Goal: Navigation & Orientation: Find specific page/section

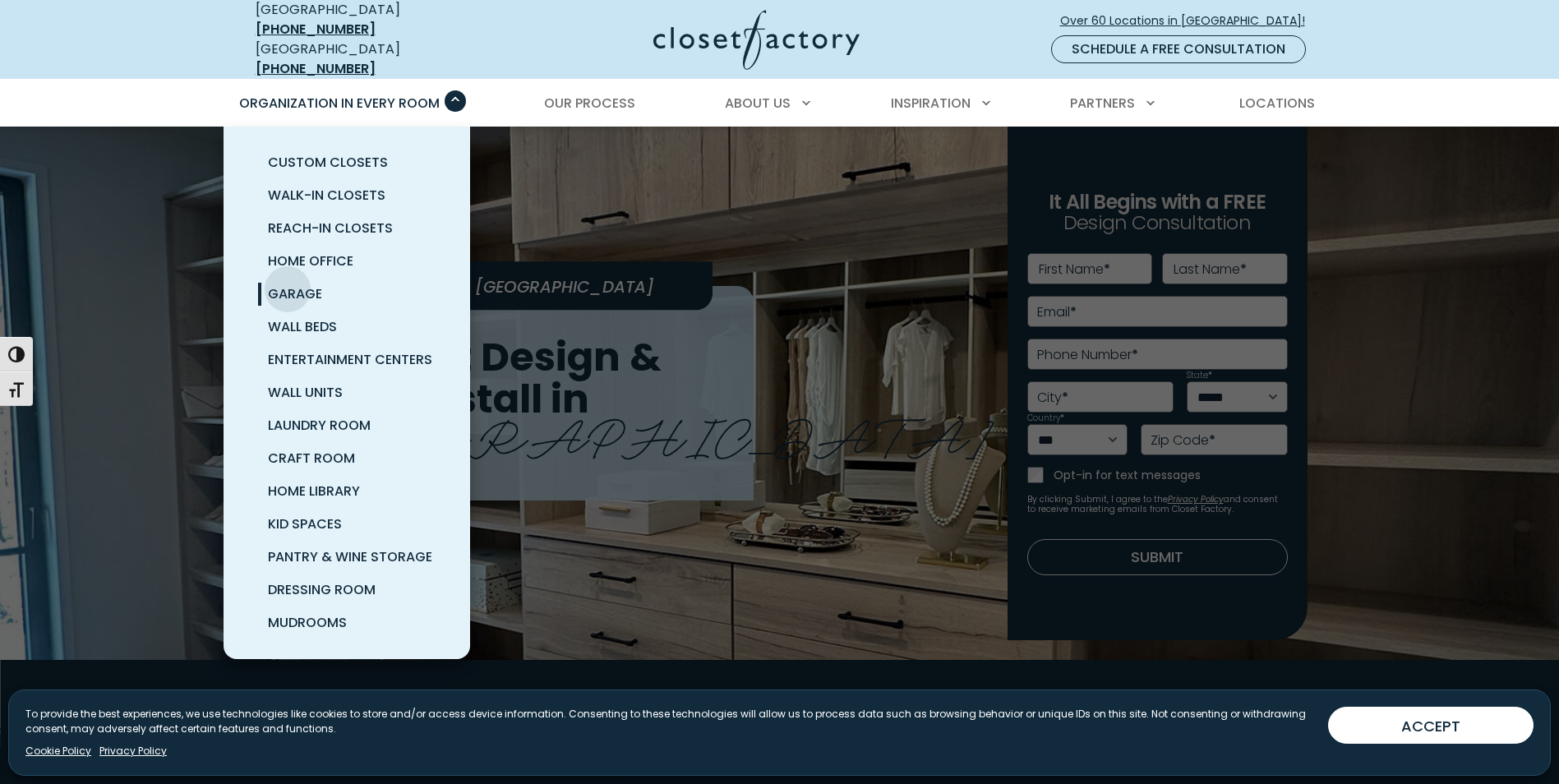
click at [288, 285] on span "Garage" at bounding box center [295, 294] width 55 height 19
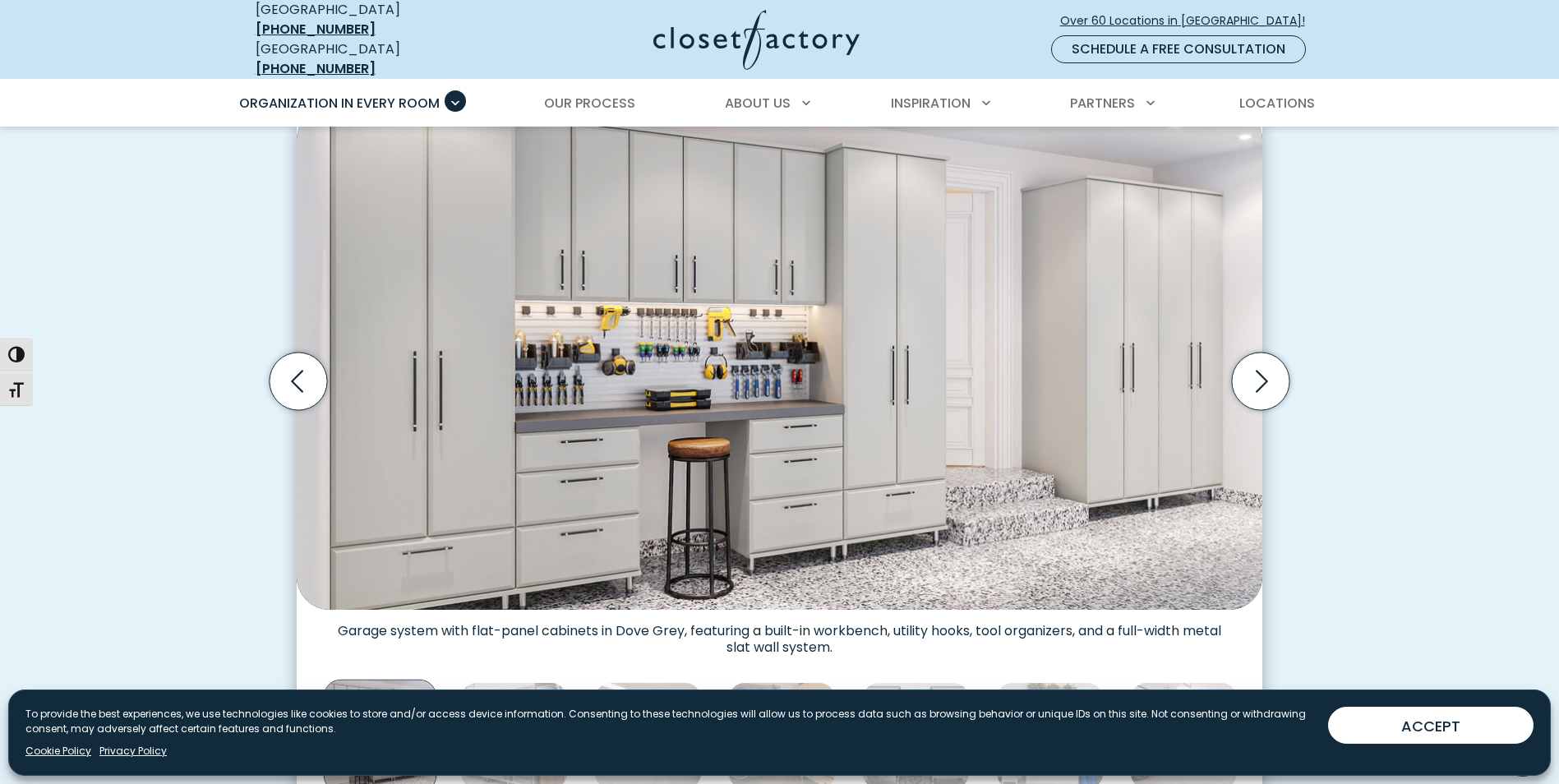
scroll to position [411, 0]
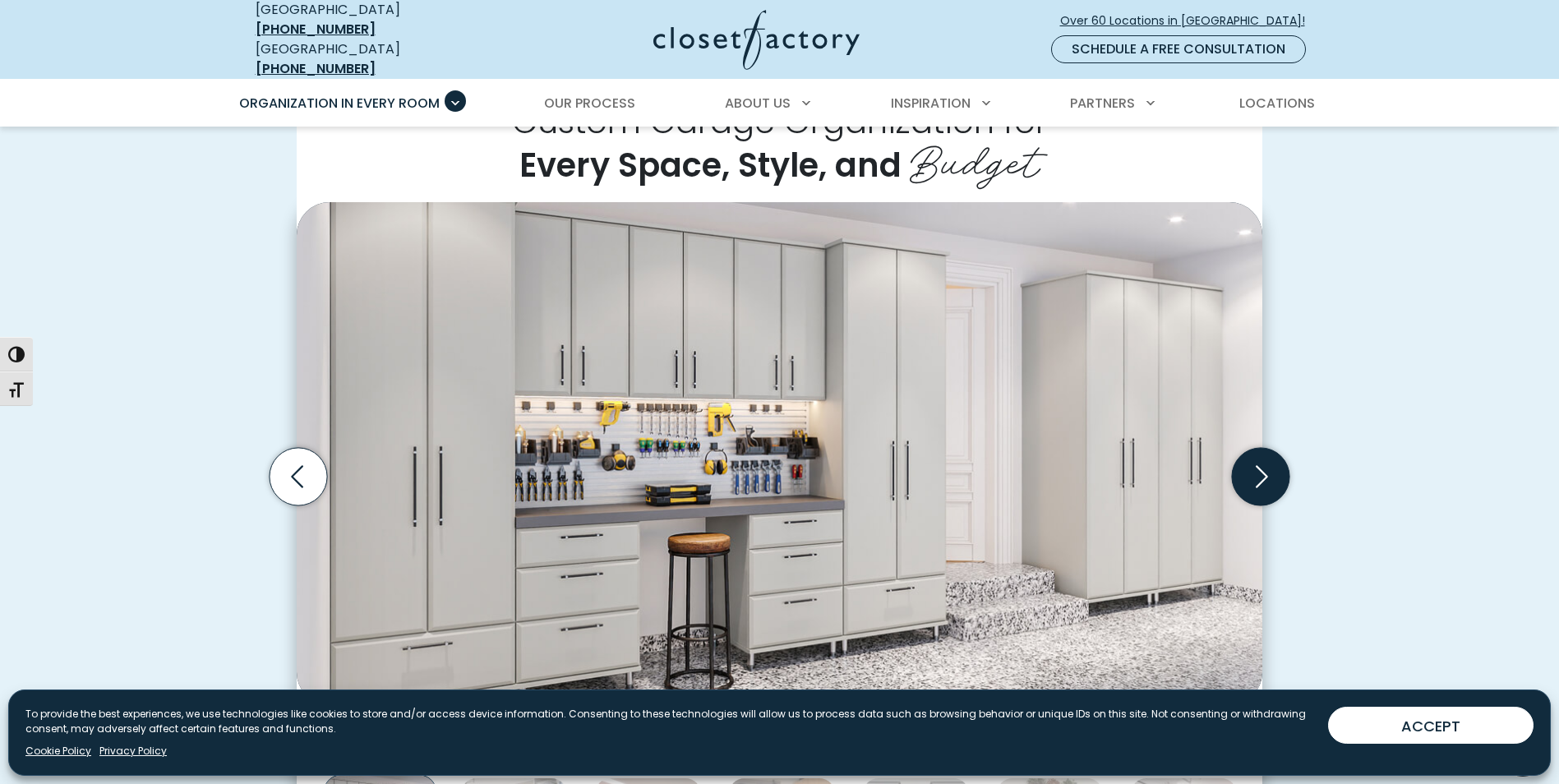
click at [1248, 463] on icon "Next slide" at bounding box center [1262, 477] width 58 height 58
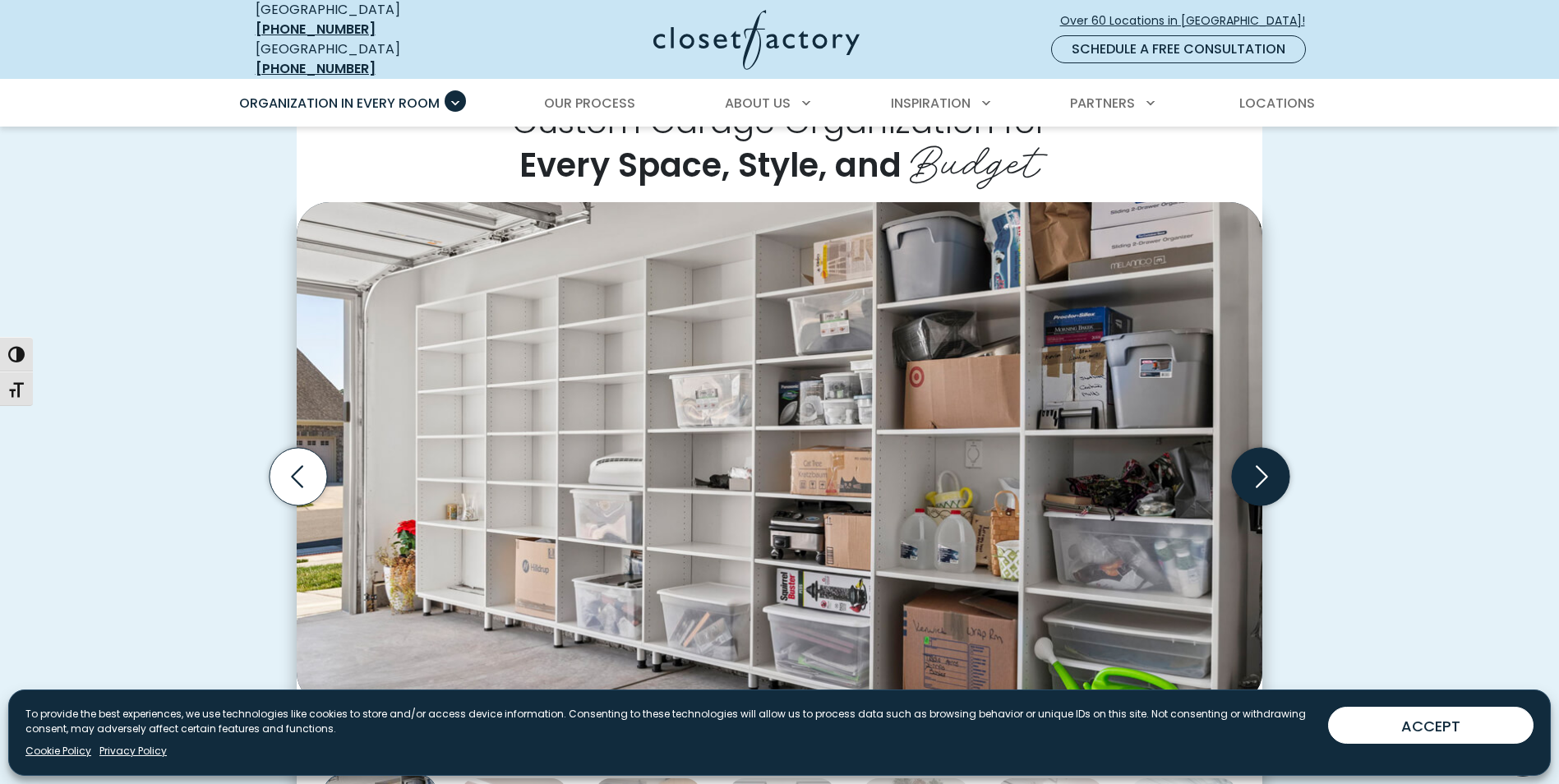
click at [1251, 463] on icon "Next slide" at bounding box center [1262, 477] width 58 height 58
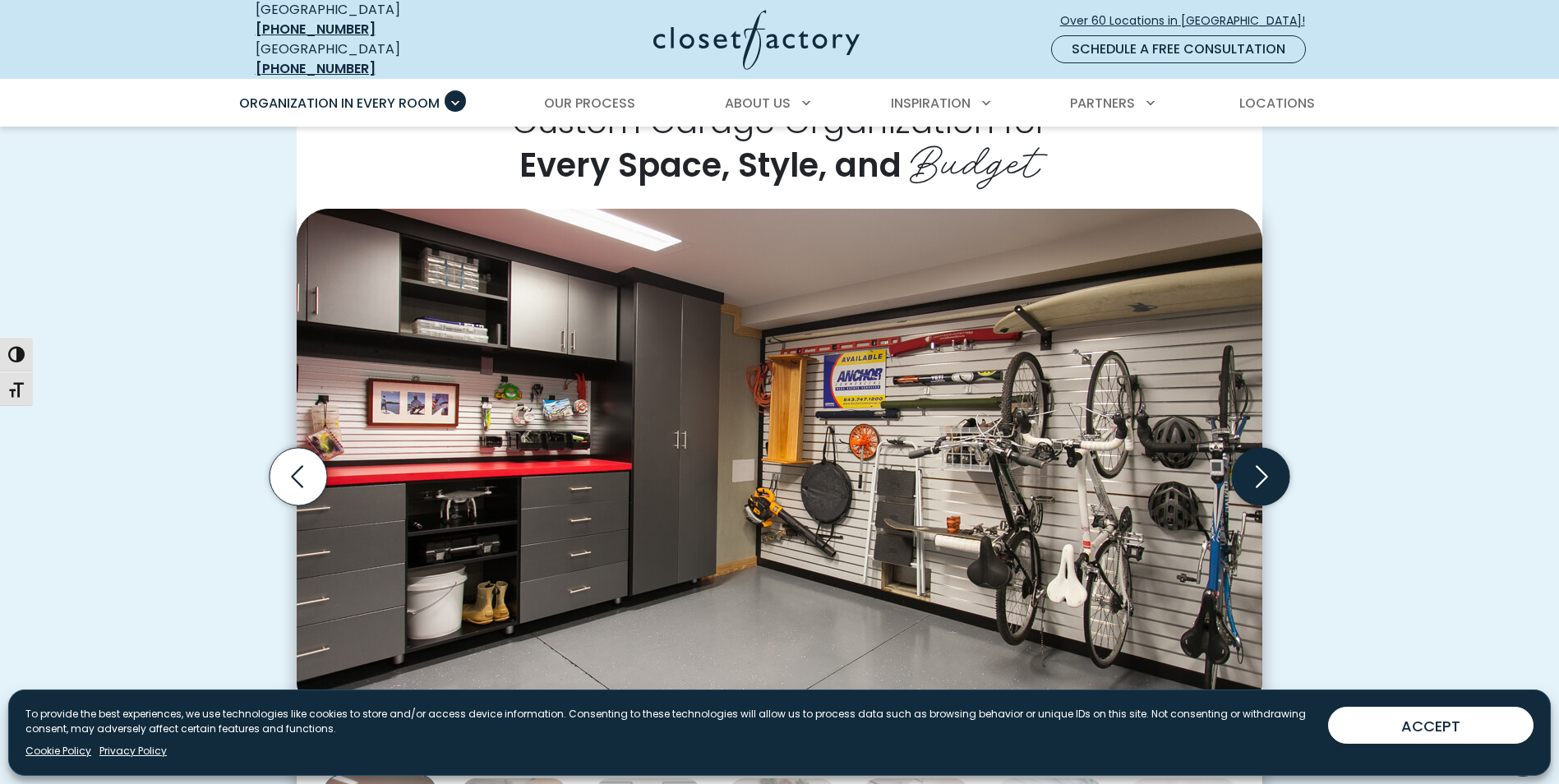
click at [1254, 464] on icon "Next slide" at bounding box center [1262, 477] width 58 height 58
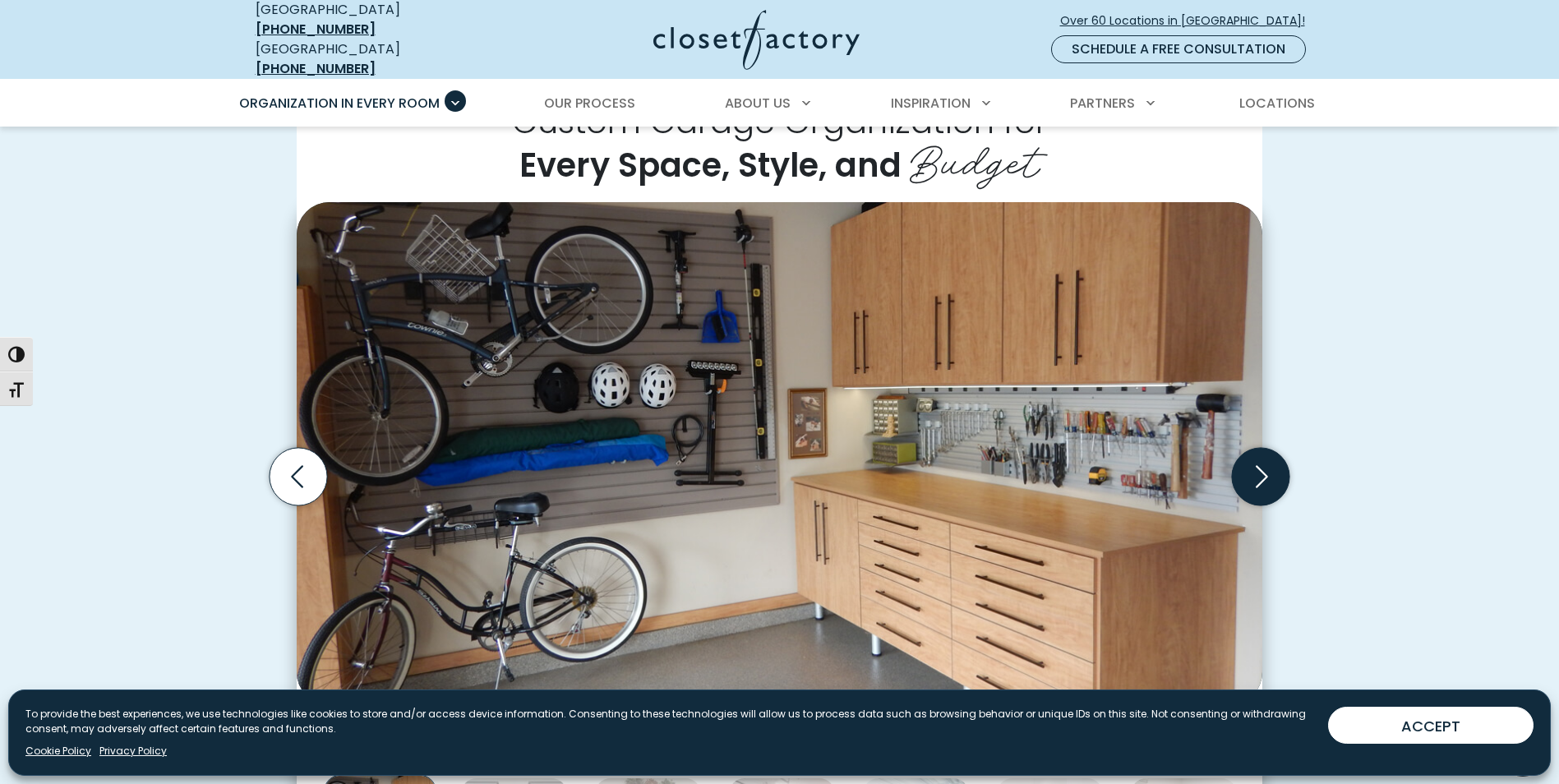
click at [1262, 464] on icon "Next slide" at bounding box center [1262, 477] width 58 height 58
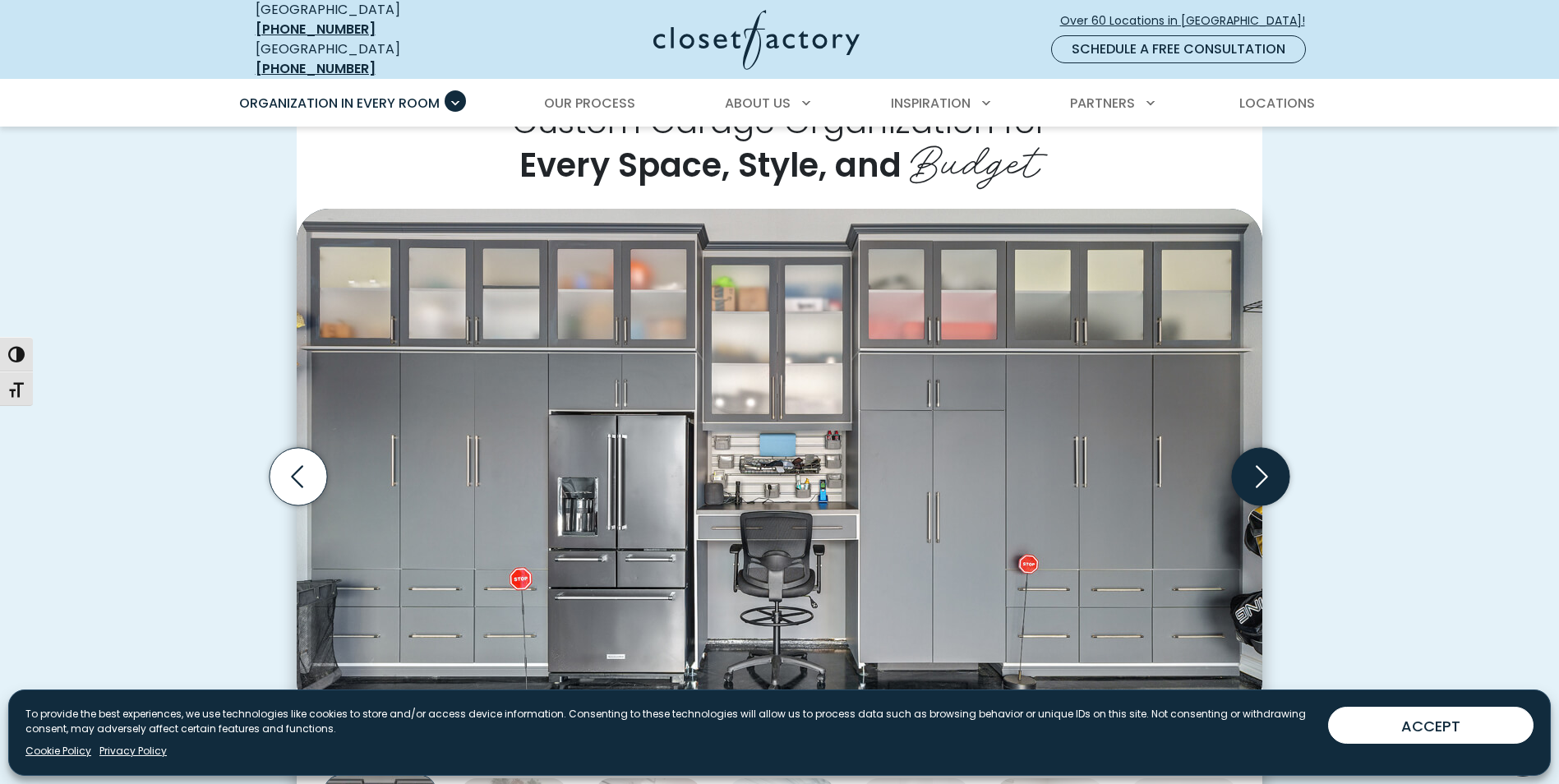
click at [1261, 464] on icon "Next slide" at bounding box center [1262, 477] width 58 height 58
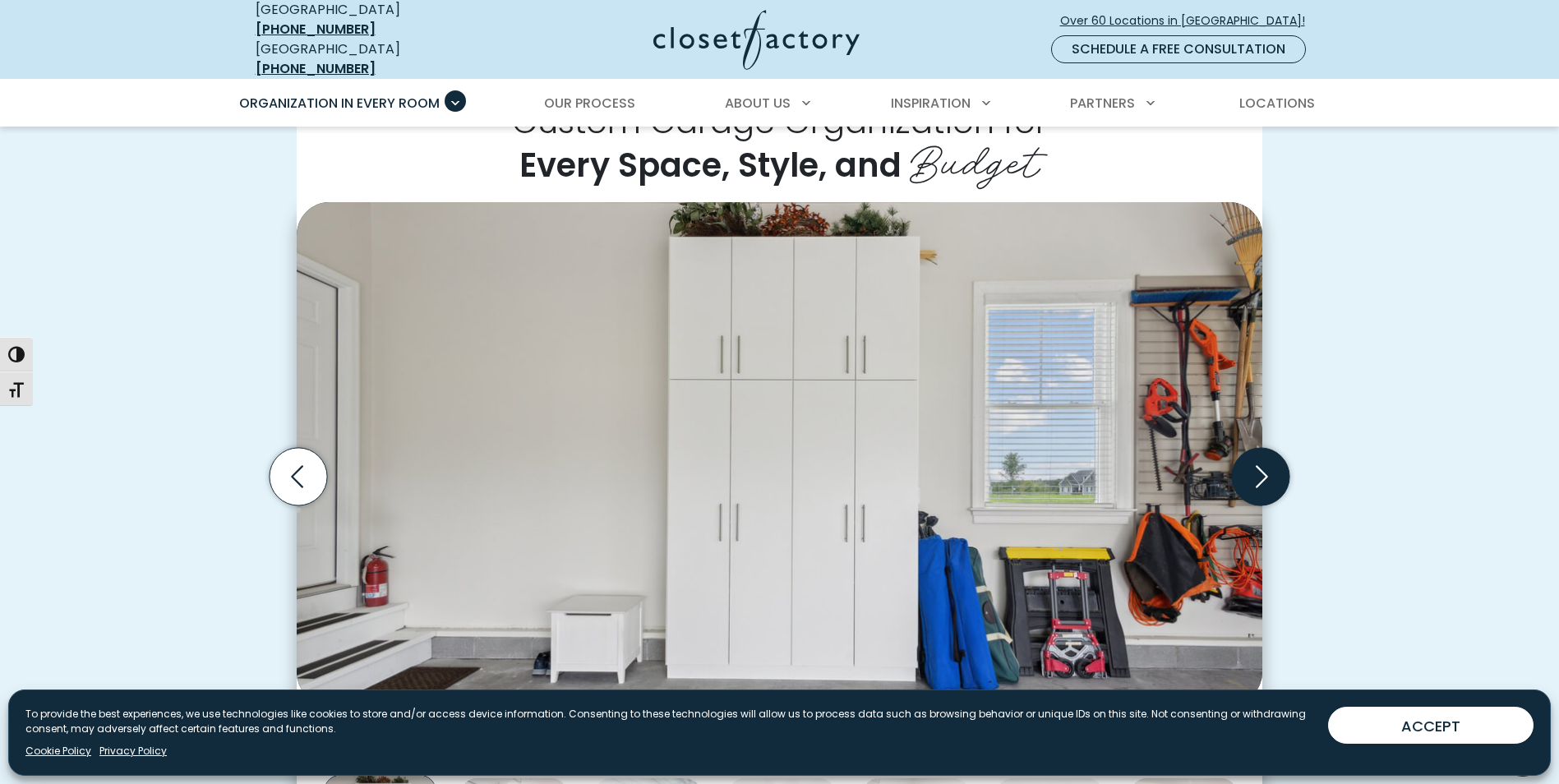
click at [1261, 464] on icon "Next slide" at bounding box center [1262, 477] width 58 height 58
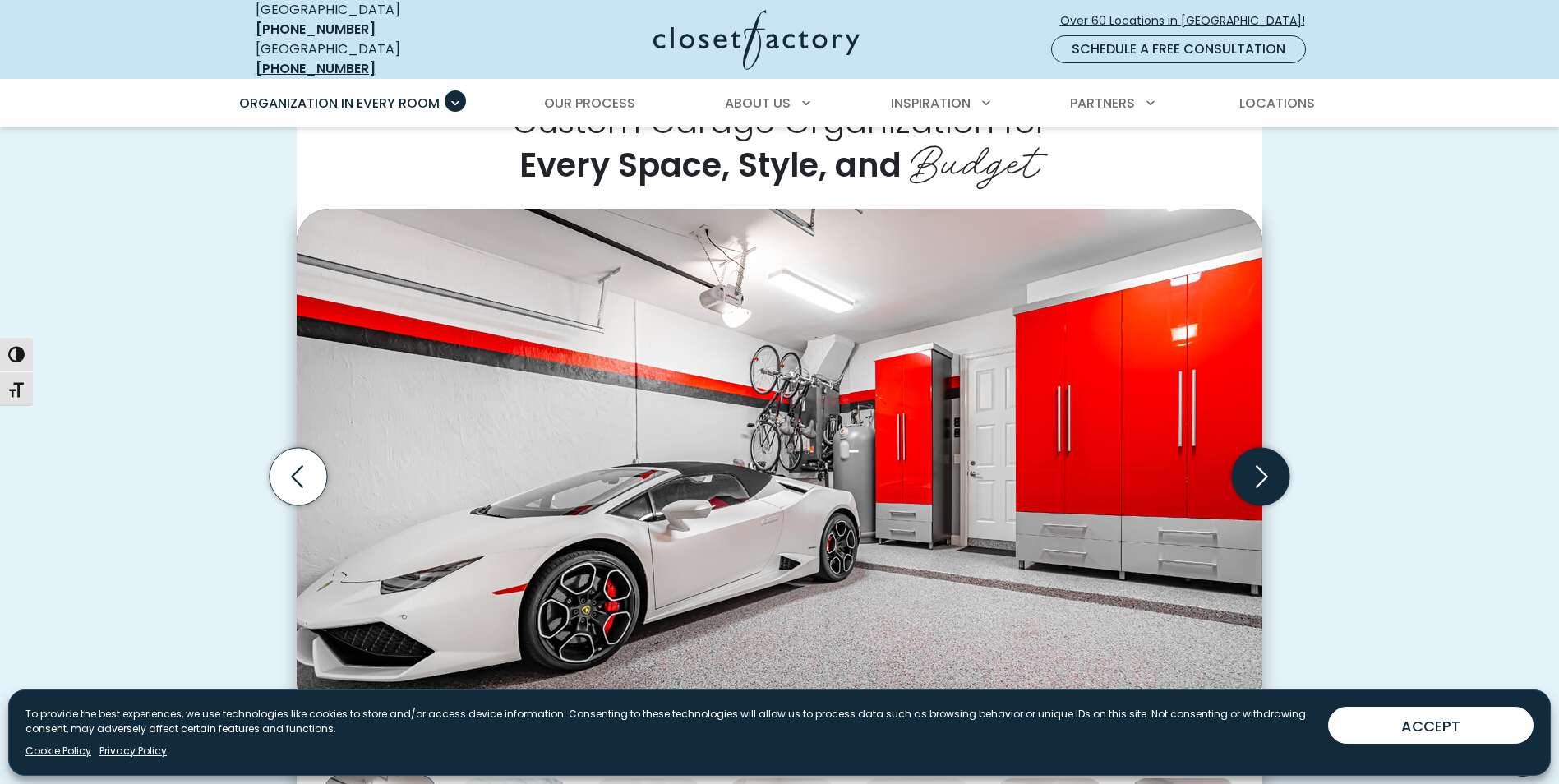
click at [1261, 464] on icon "Next slide" at bounding box center [1262, 477] width 58 height 58
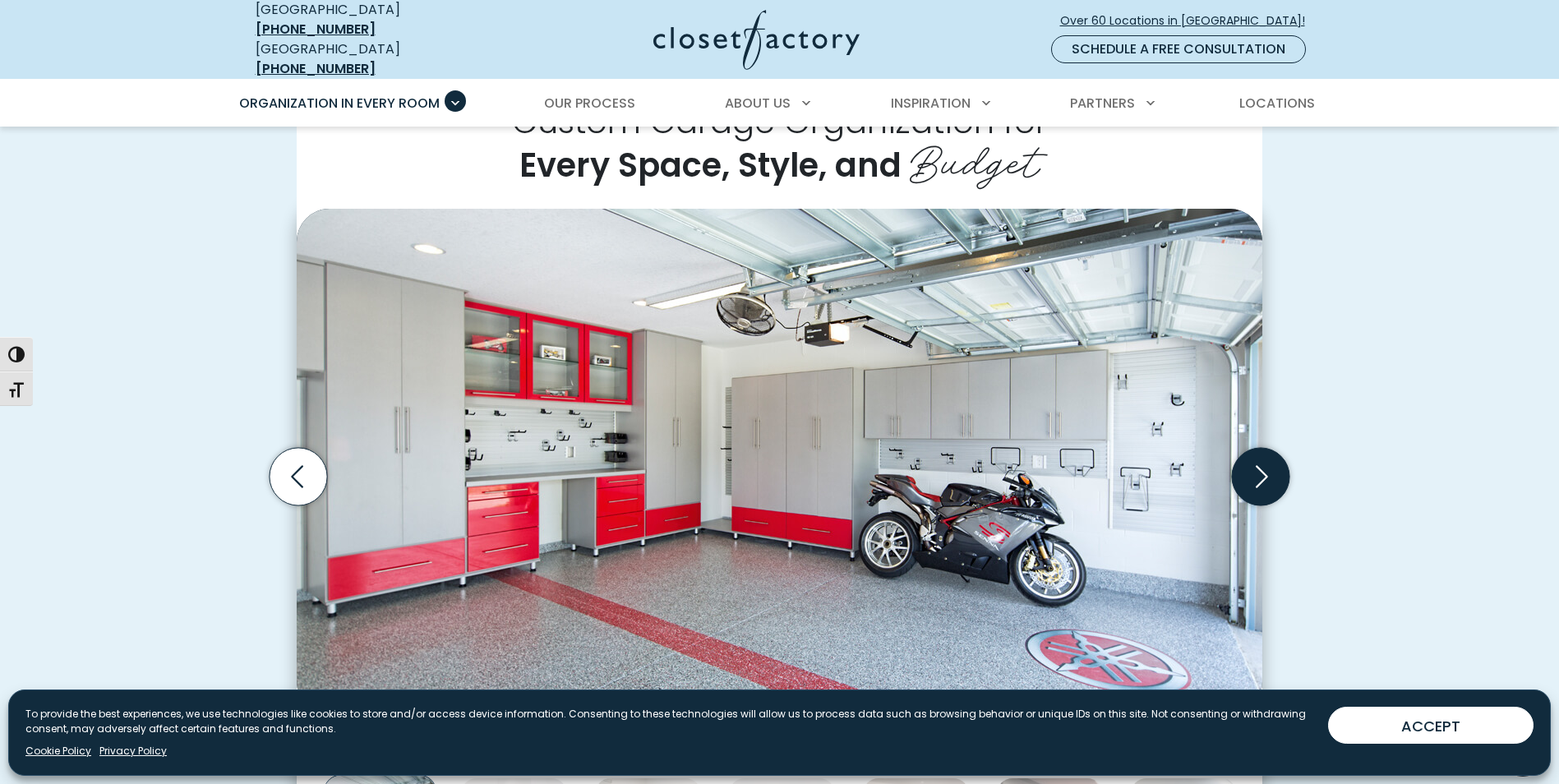
click at [1261, 464] on icon "Next slide" at bounding box center [1262, 477] width 58 height 58
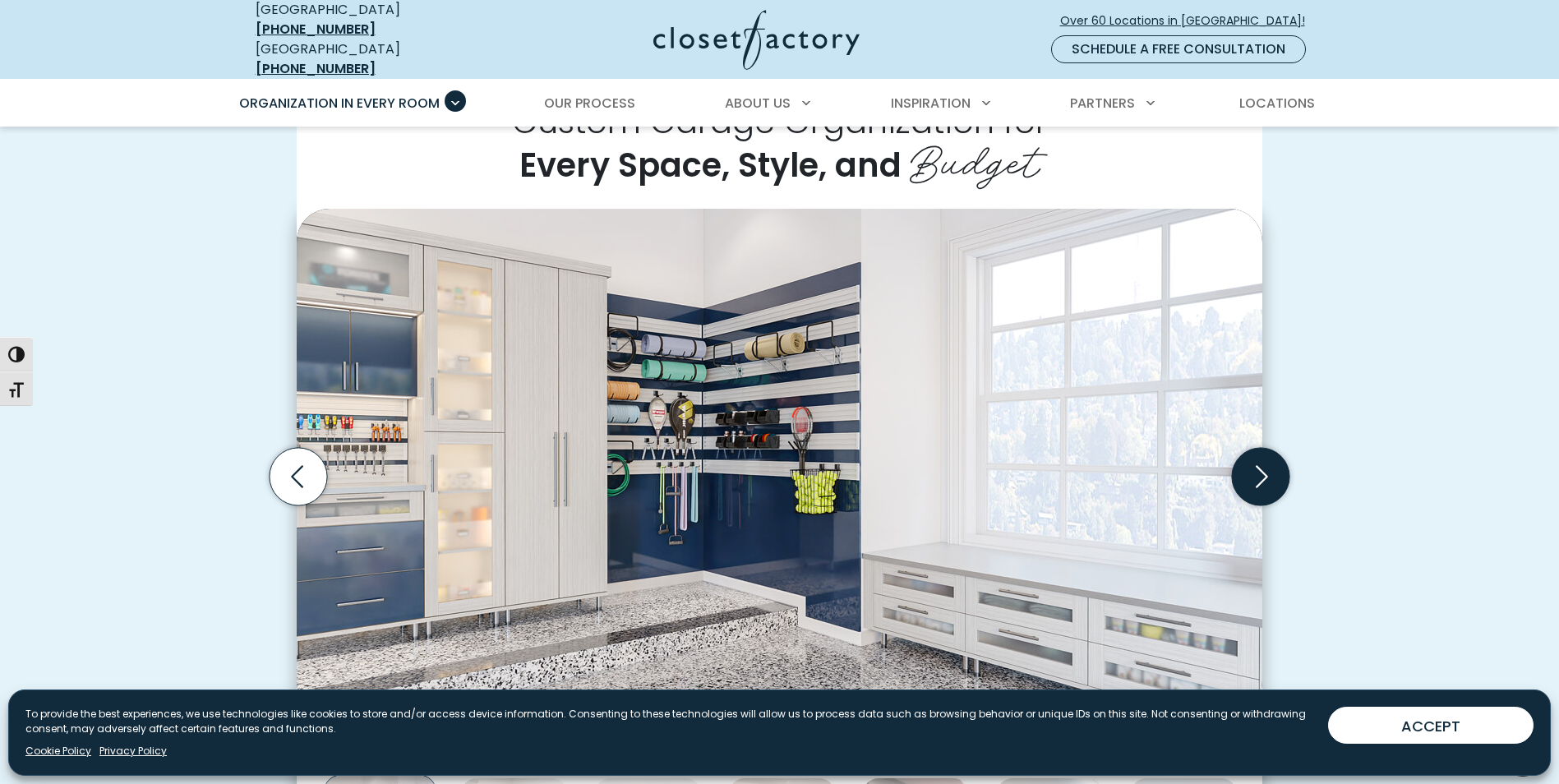
click at [1261, 464] on icon "Next slide" at bounding box center [1262, 477] width 58 height 58
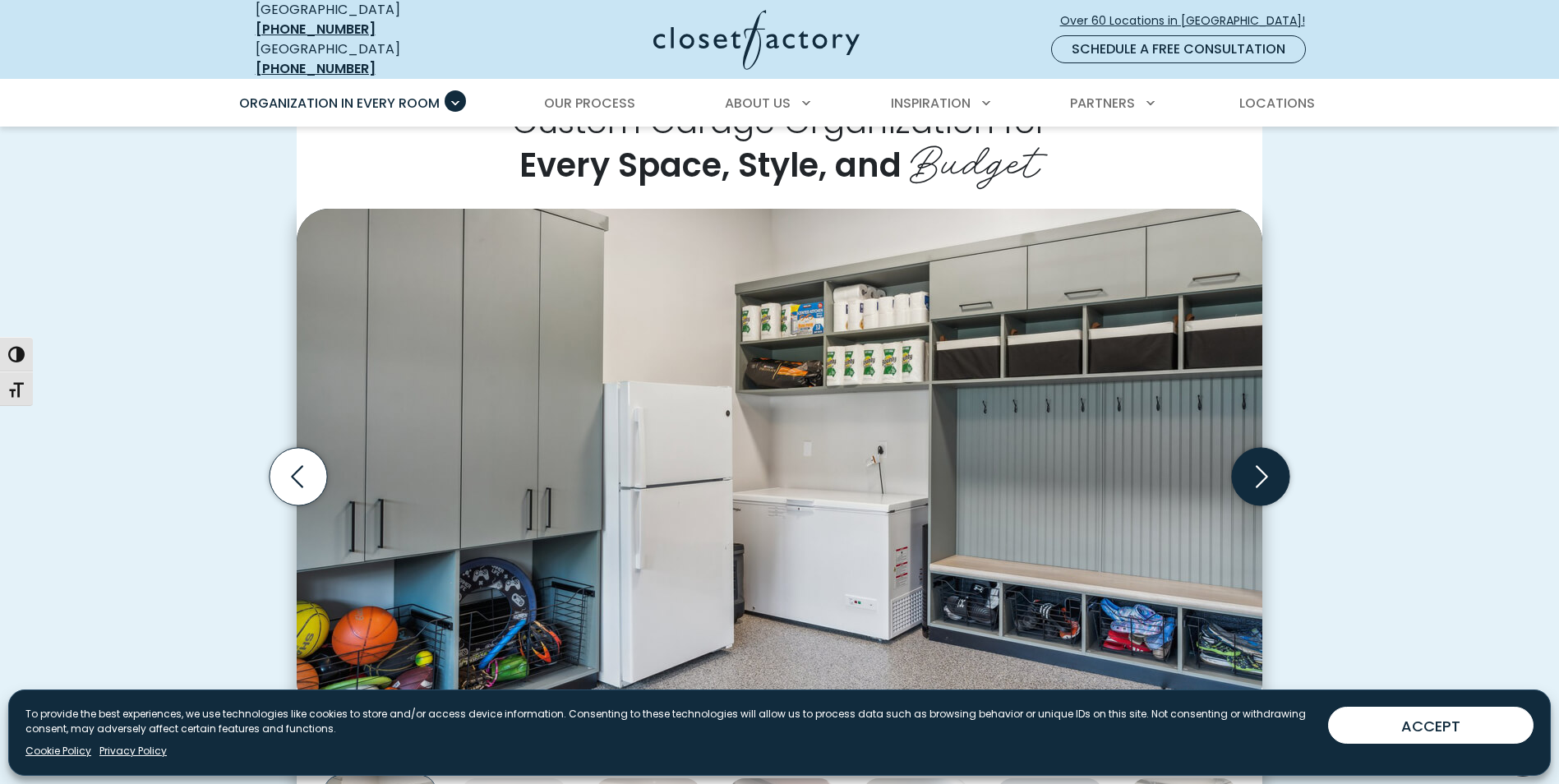
click at [1261, 464] on icon "Next slide" at bounding box center [1262, 477] width 58 height 58
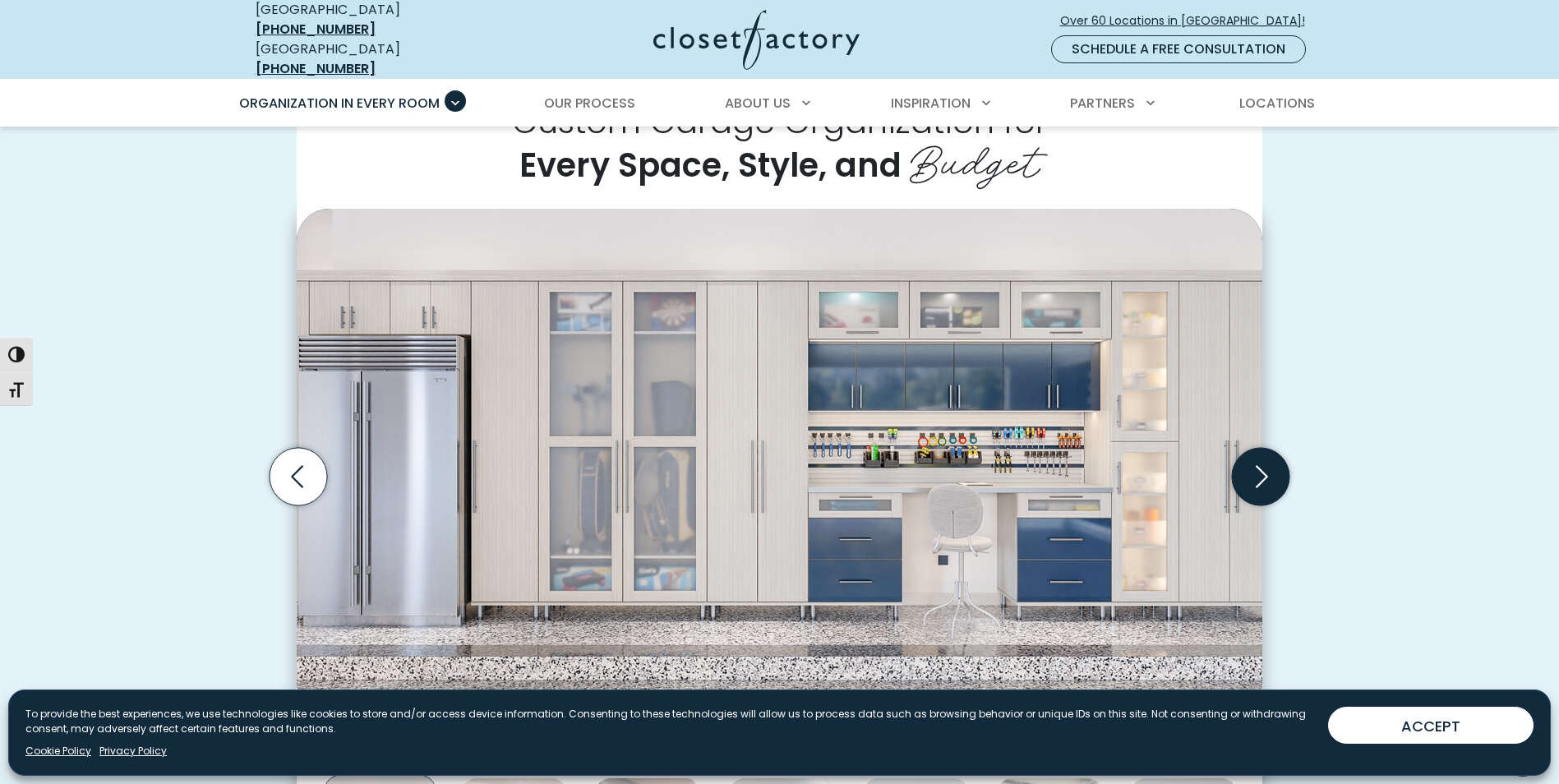
click at [1263, 469] on icon "Next slide" at bounding box center [1262, 476] width 12 height 22
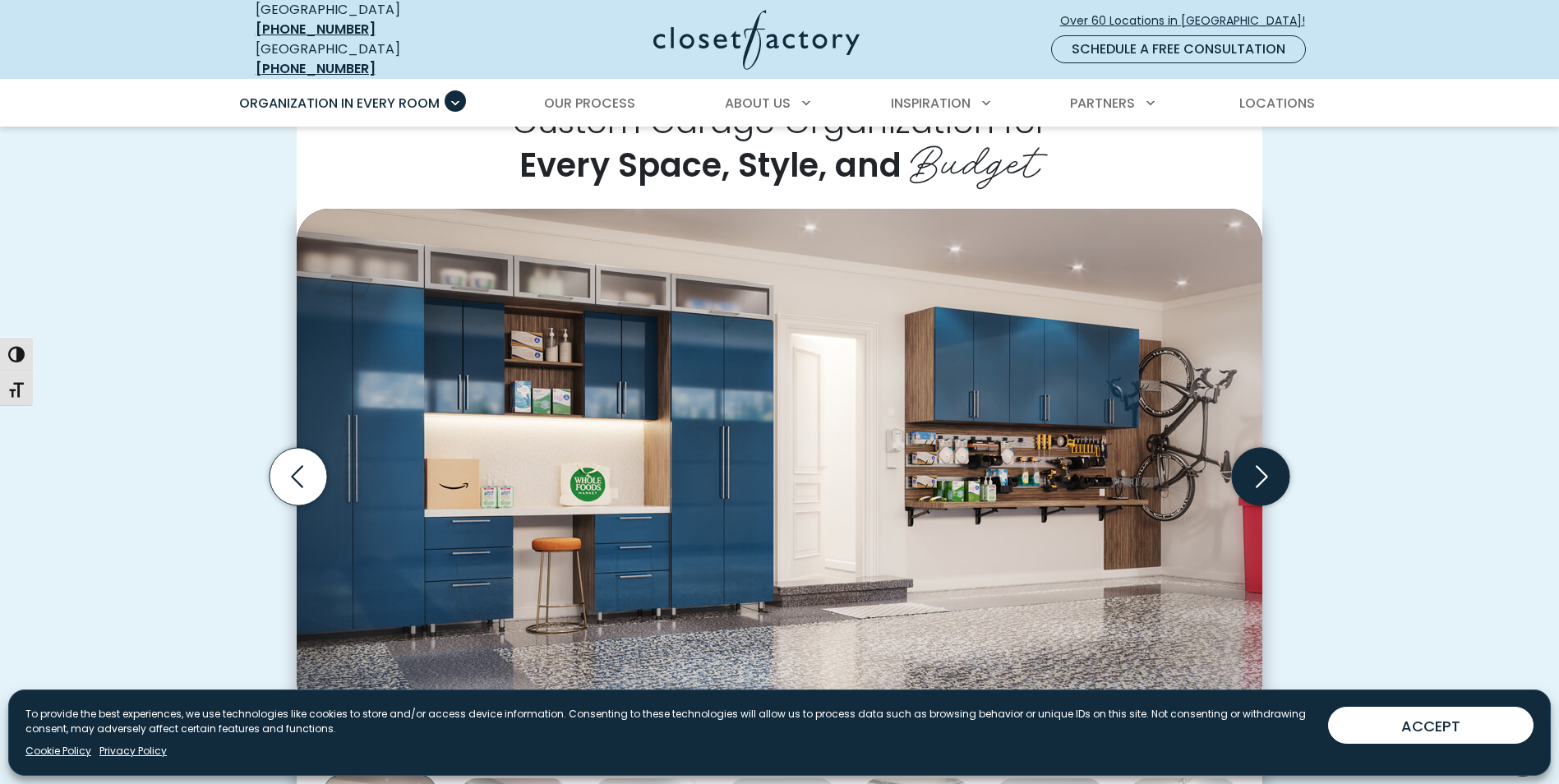
click at [1263, 469] on icon "Next slide" at bounding box center [1262, 476] width 12 height 22
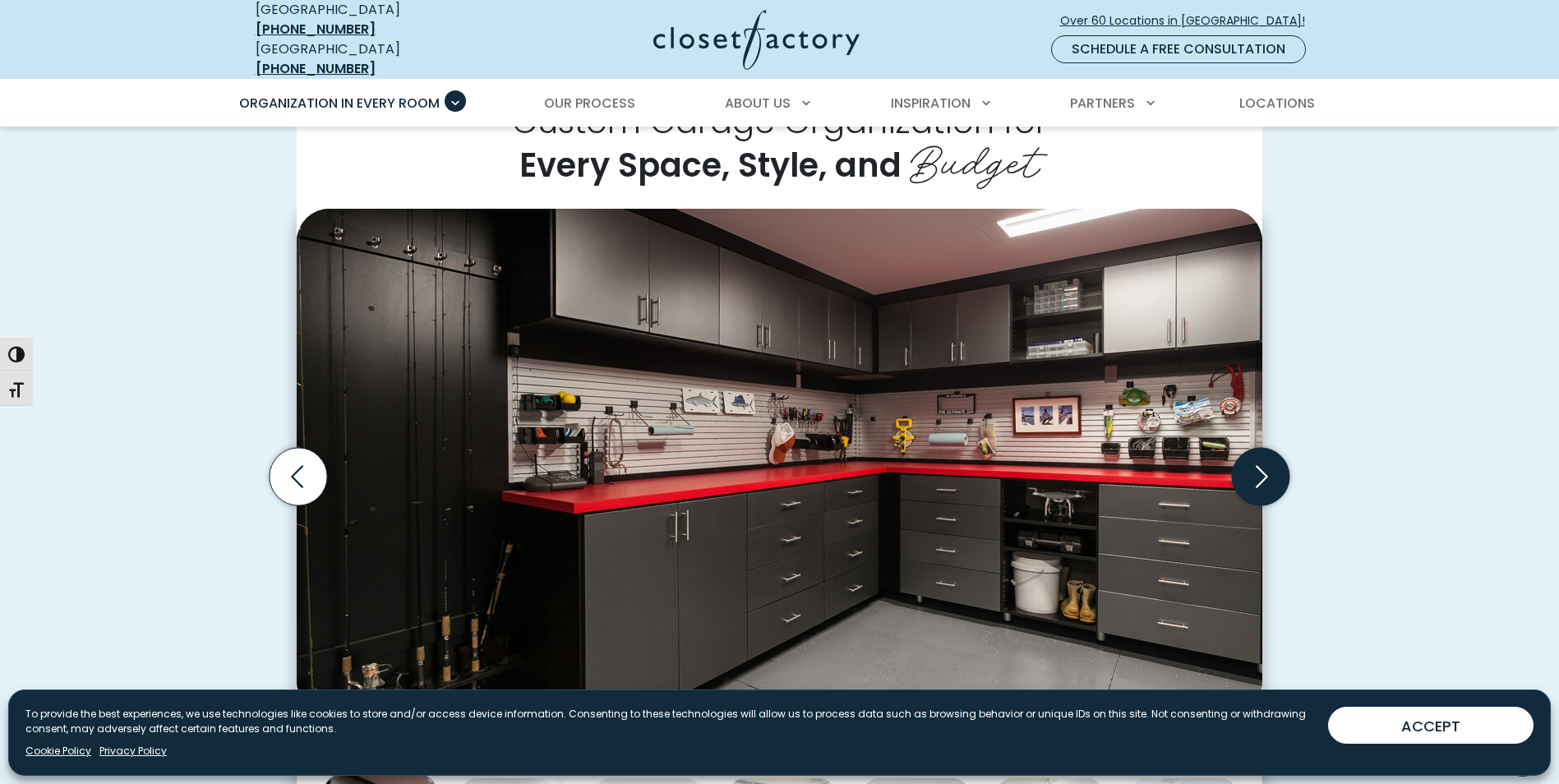
click at [1253, 468] on icon "Next slide" at bounding box center [1262, 477] width 58 height 58
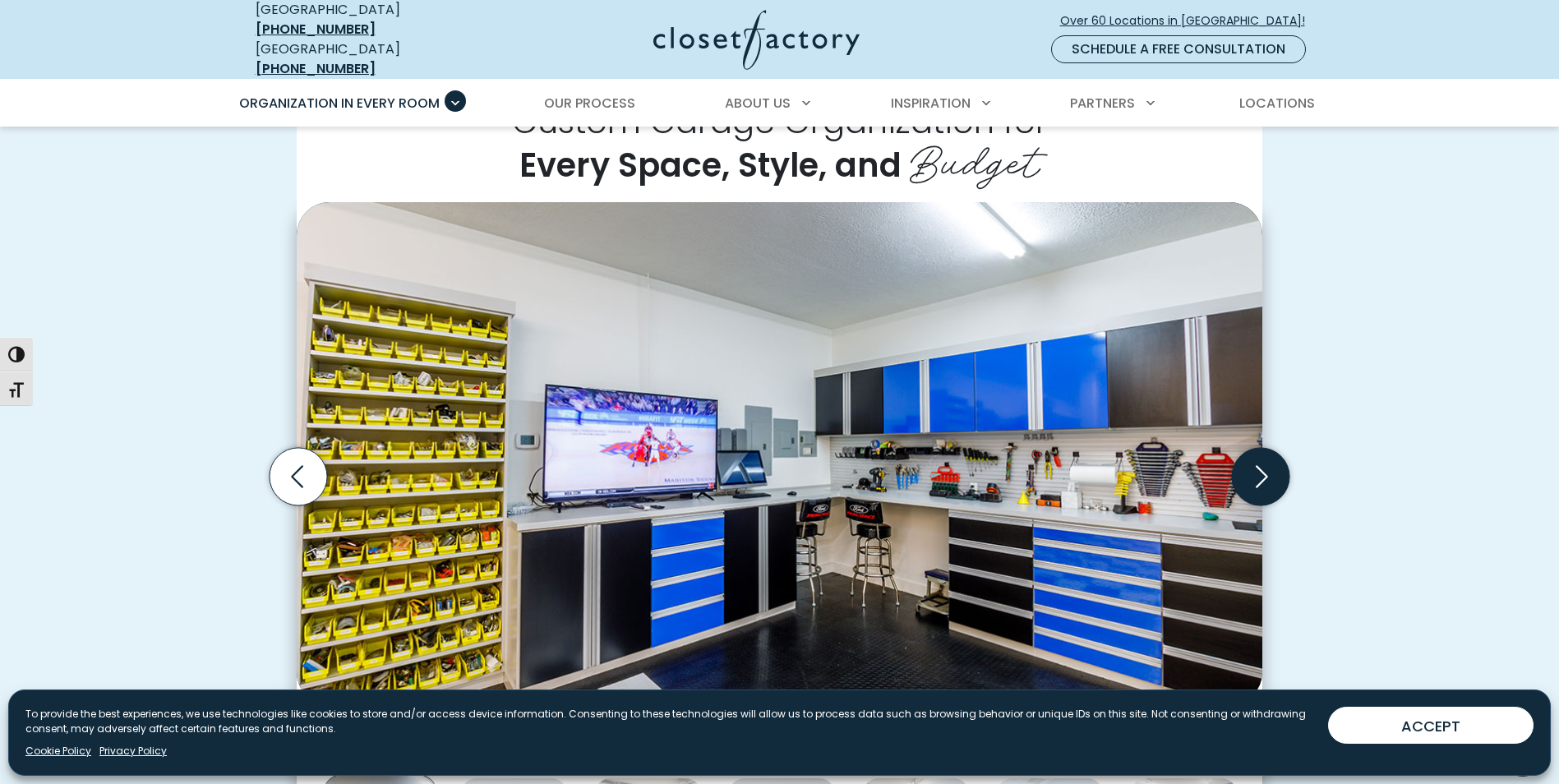
click at [1252, 466] on icon "Next slide" at bounding box center [1262, 477] width 58 height 58
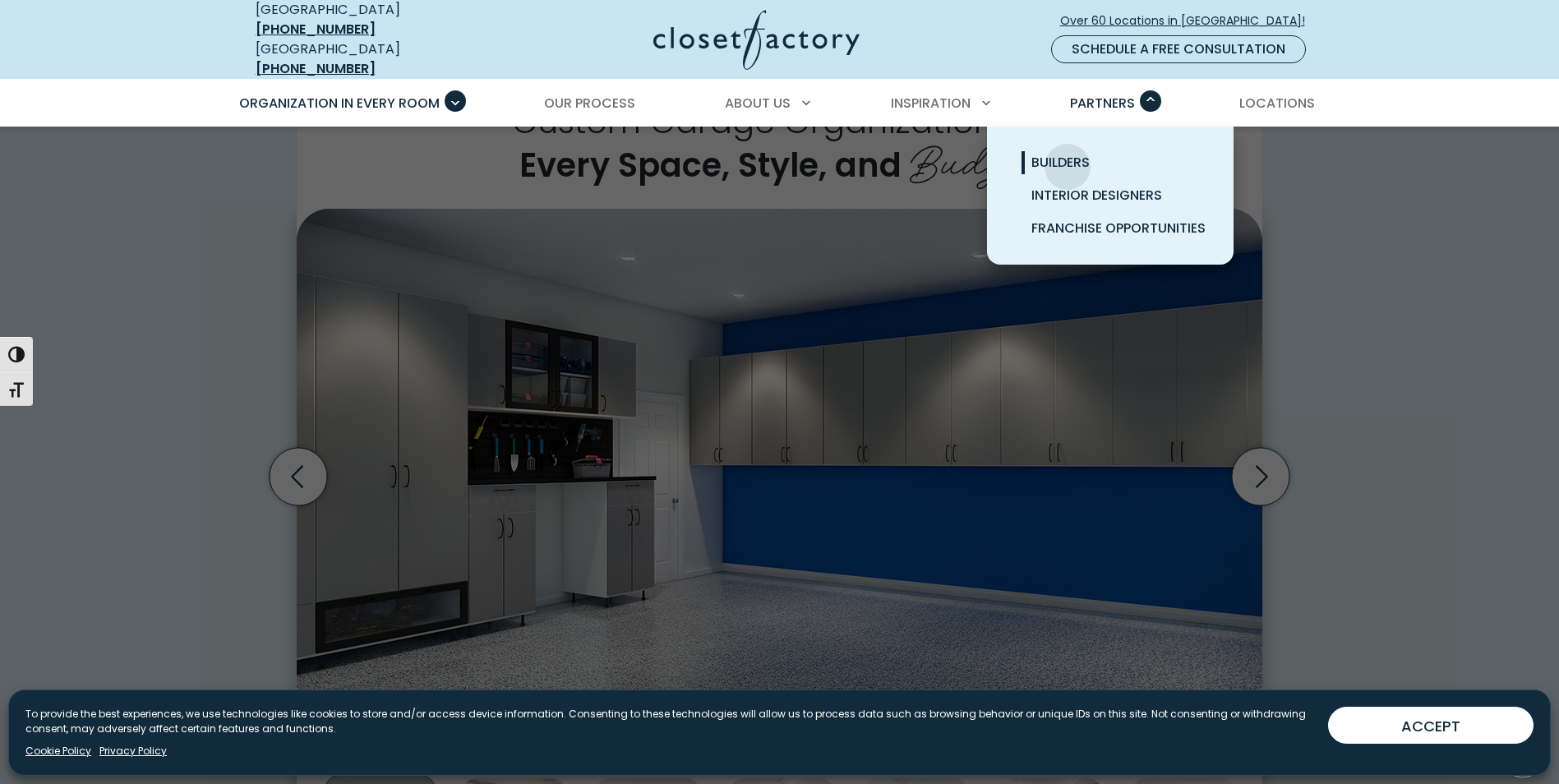
click at [1068, 154] on span "Builders" at bounding box center [1060, 162] width 58 height 19
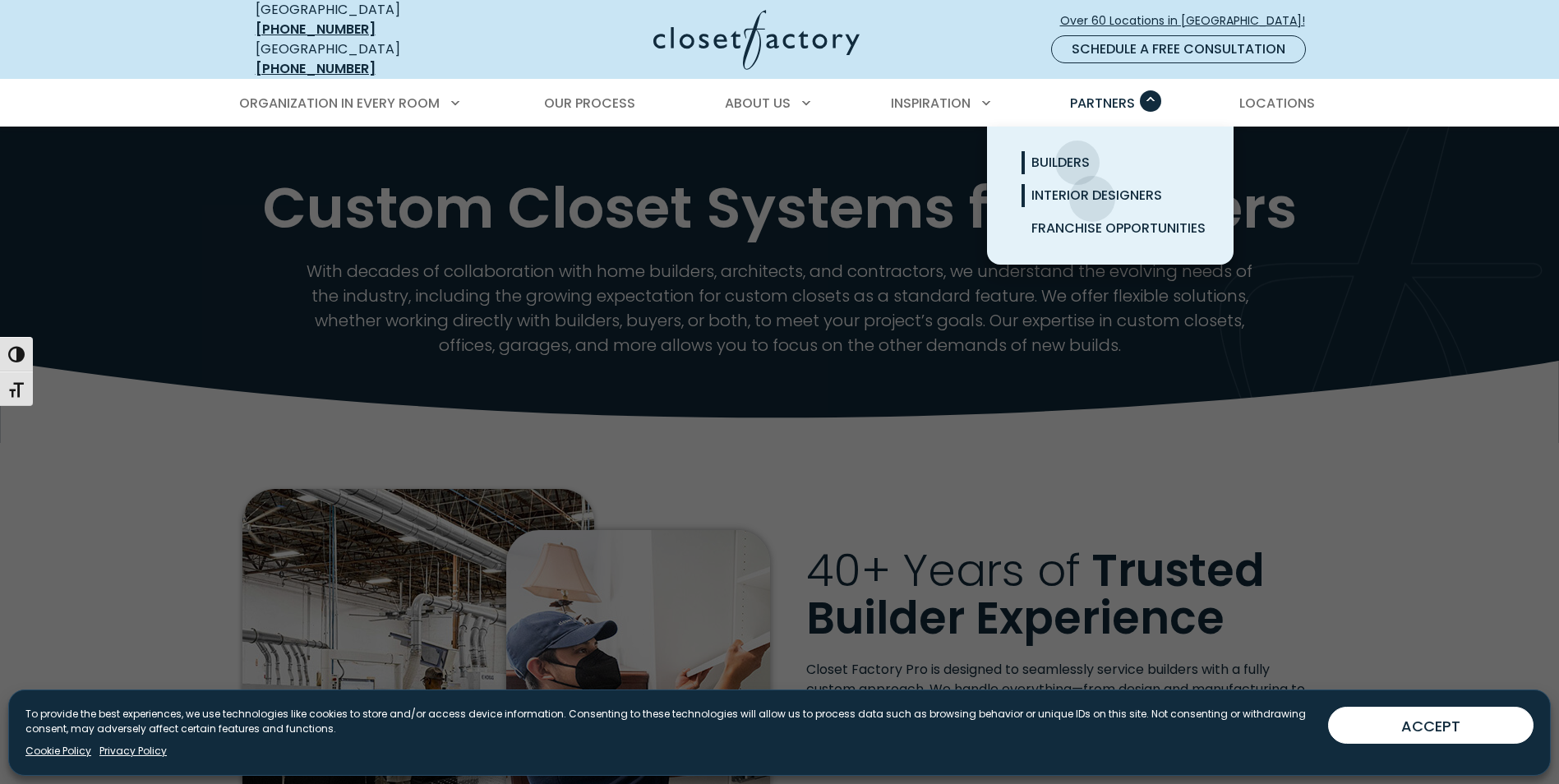
click at [1093, 187] on span "Interior Designers" at bounding box center [1096, 195] width 130 height 19
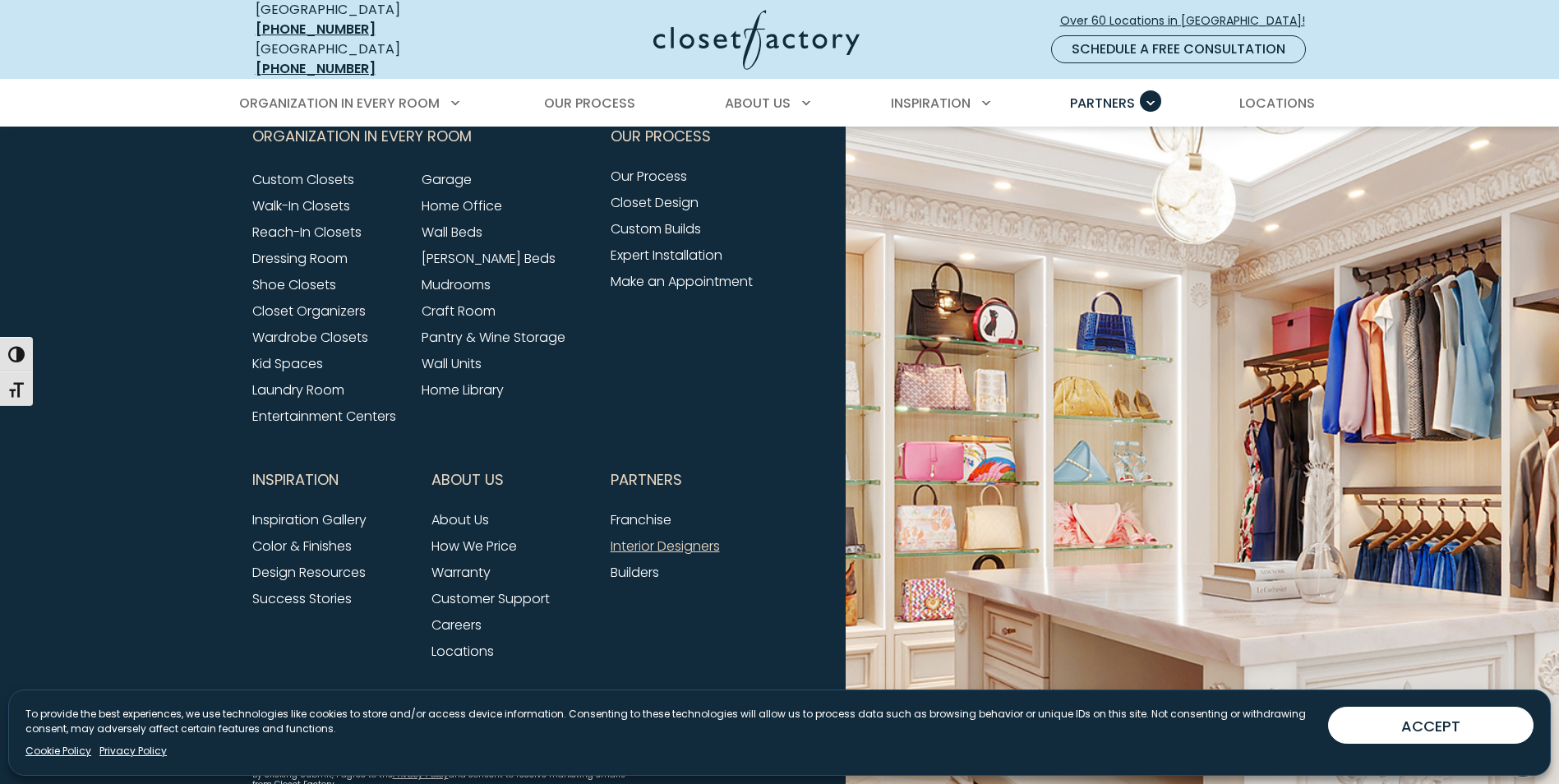
scroll to position [4439, 0]
